Goal: Task Accomplishment & Management: Manage account settings

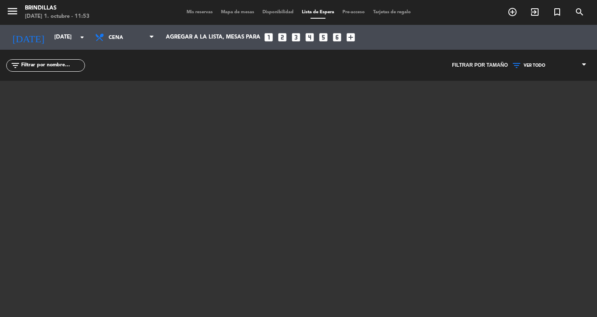
click at [189, 10] on span "Mis reservas" at bounding box center [199, 12] width 34 height 5
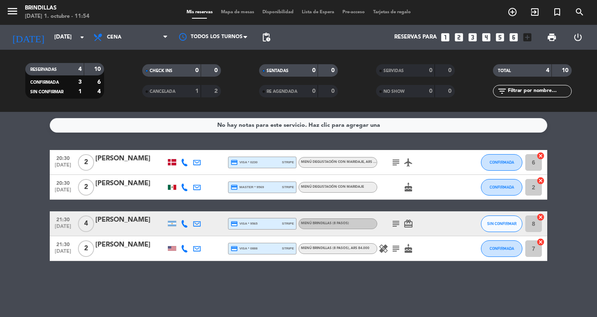
click at [325, 10] on span "Lista de Espera" at bounding box center [318, 12] width 41 height 5
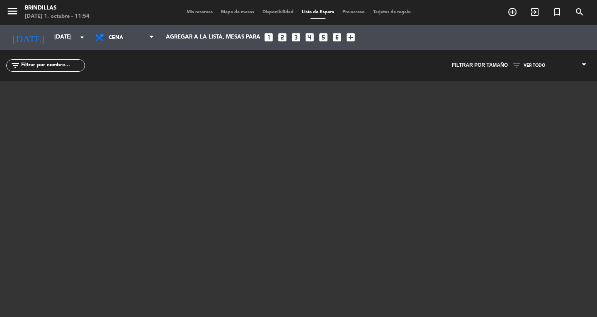
click at [191, 13] on span "Mis reservas" at bounding box center [199, 12] width 34 height 5
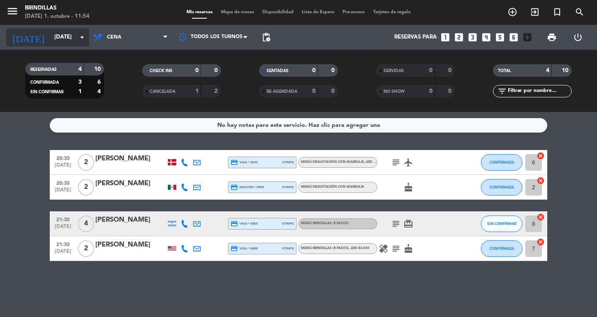
click at [50, 36] on input "[DATE]" at bounding box center [86, 37] width 73 height 15
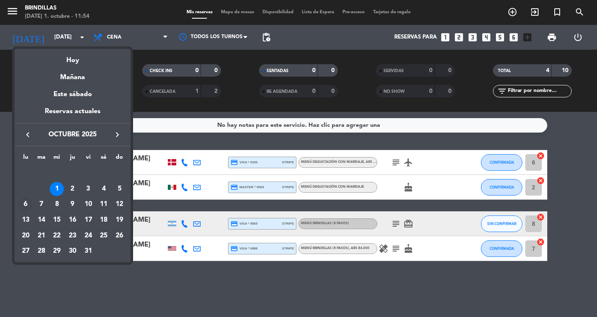
click at [25, 202] on div "6" at bounding box center [26, 204] width 14 height 14
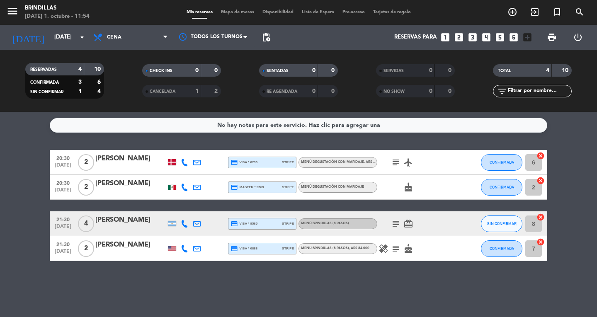
type input "[DATE]"
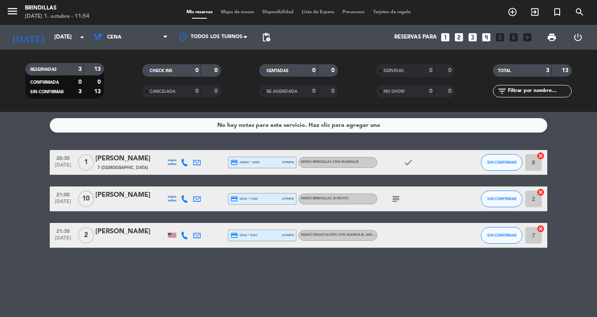
click at [184, 161] on icon at bounding box center [184, 162] width 7 height 7
click at [0, 175] on bookings-row "20:30 [DATE] 1 [PERSON_NAME] 7 Visitas [PHONE_NUMBER] Copiar content_paste | cr…" at bounding box center [298, 199] width 597 height 98
